Goal: Obtain resource: Obtain resource

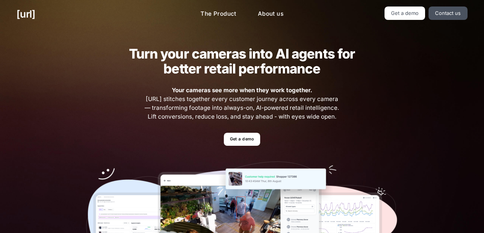
click at [245, 137] on link "Get a demo" at bounding box center [242, 139] width 36 height 13
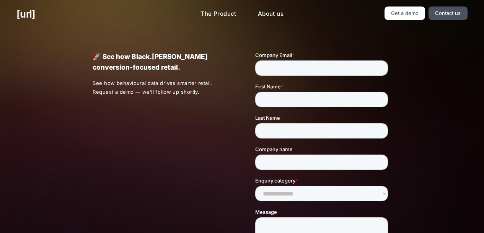
click at [136, 137] on div "🚀 See how Black.[PERSON_NAME] conversion-focused retail. See how behavioural da…" at bounding box center [242, 179] width 332 height 302
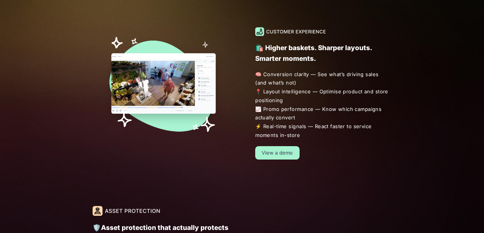
scroll to position [499, 0]
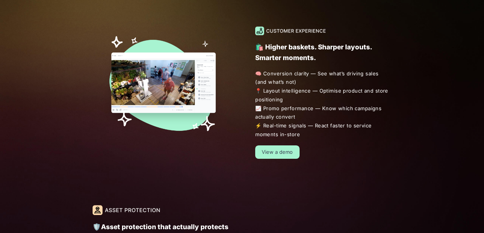
click at [277, 151] on link "View a demo" at bounding box center [277, 151] width 44 height 13
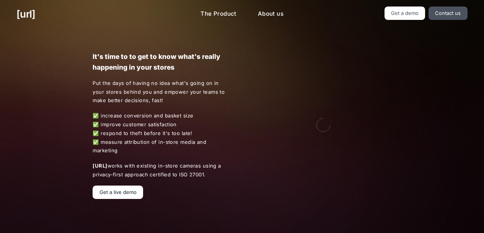
click at [118, 188] on link "Get a live demo" at bounding box center [118, 191] width 50 height 13
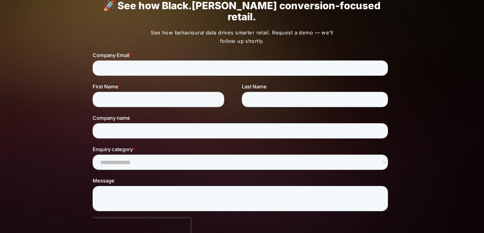
scroll to position [510, 0]
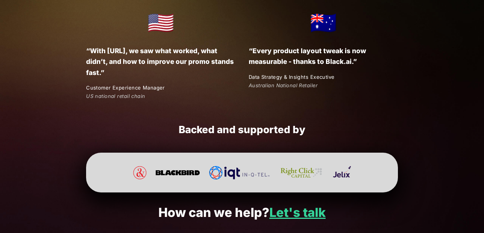
scroll to position [1396, 0]
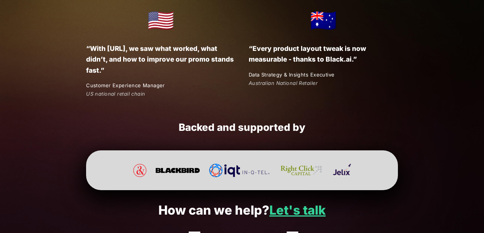
click at [175, 165] on img at bounding box center [178, 170] width 44 height 13
